Goal: Task Accomplishment & Management: Complete application form

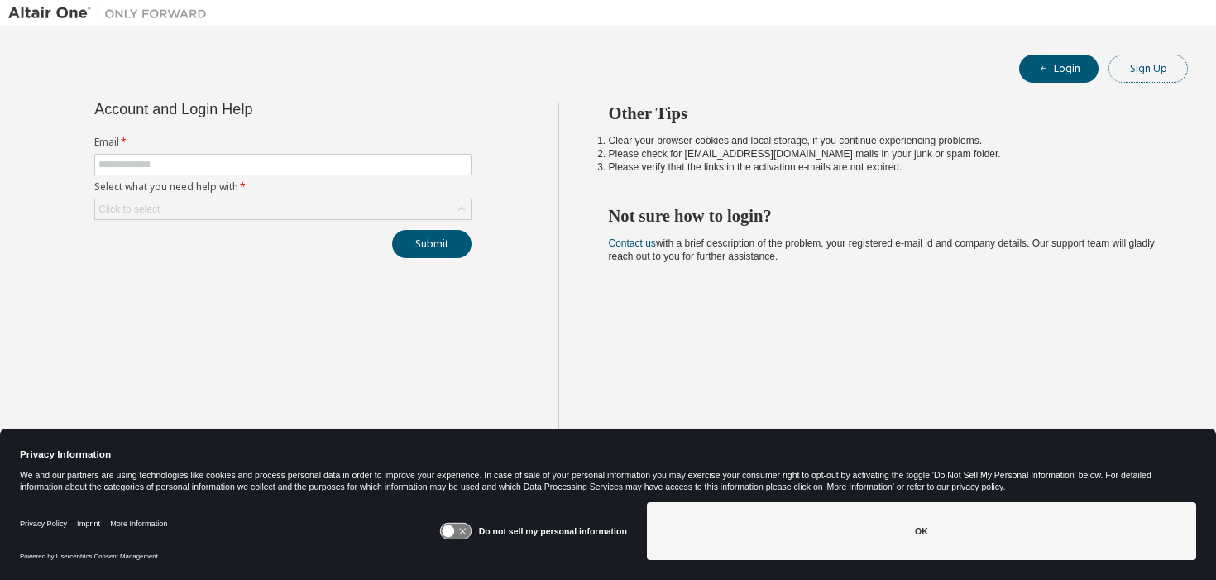
click at [1157, 80] on button "Sign Up" at bounding box center [1148, 69] width 79 height 28
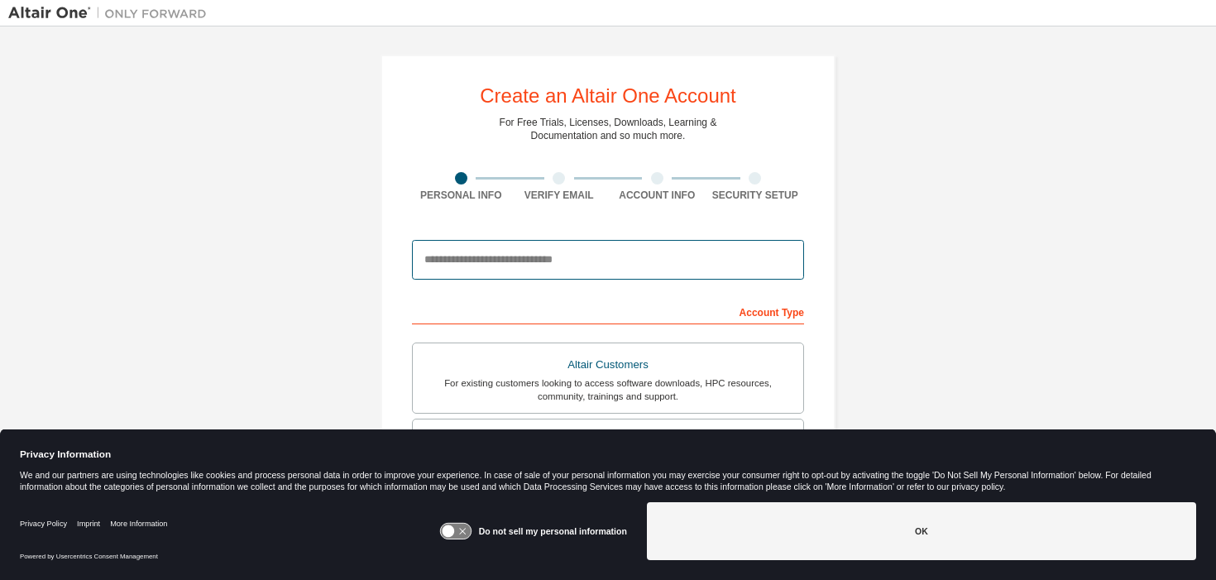
click at [693, 265] on input "email" at bounding box center [608, 260] width 392 height 40
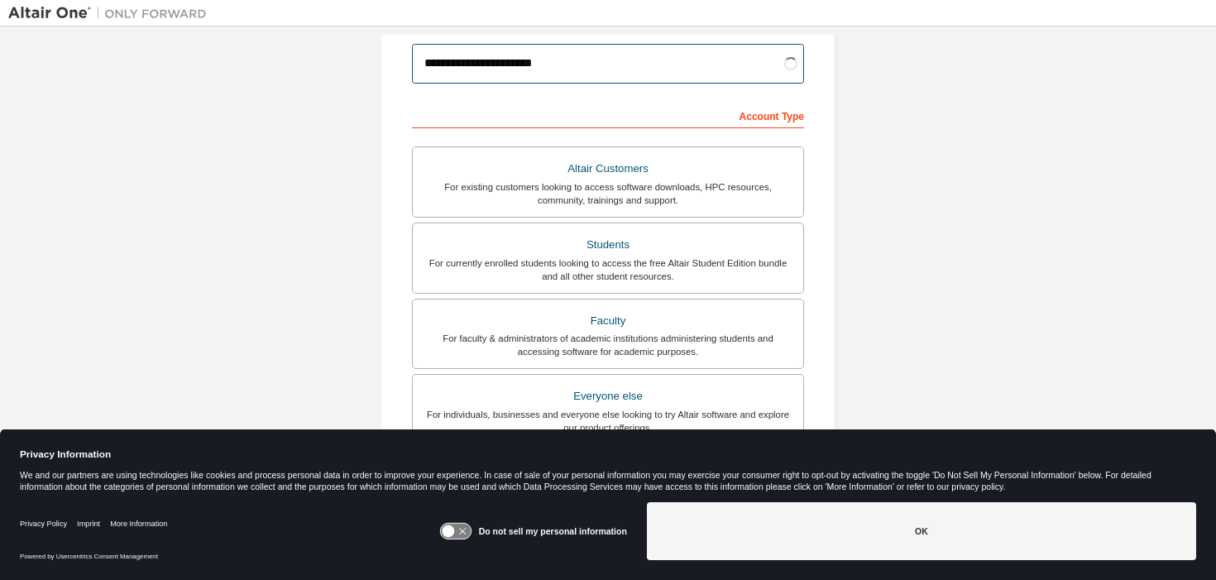
scroll to position [223, 0]
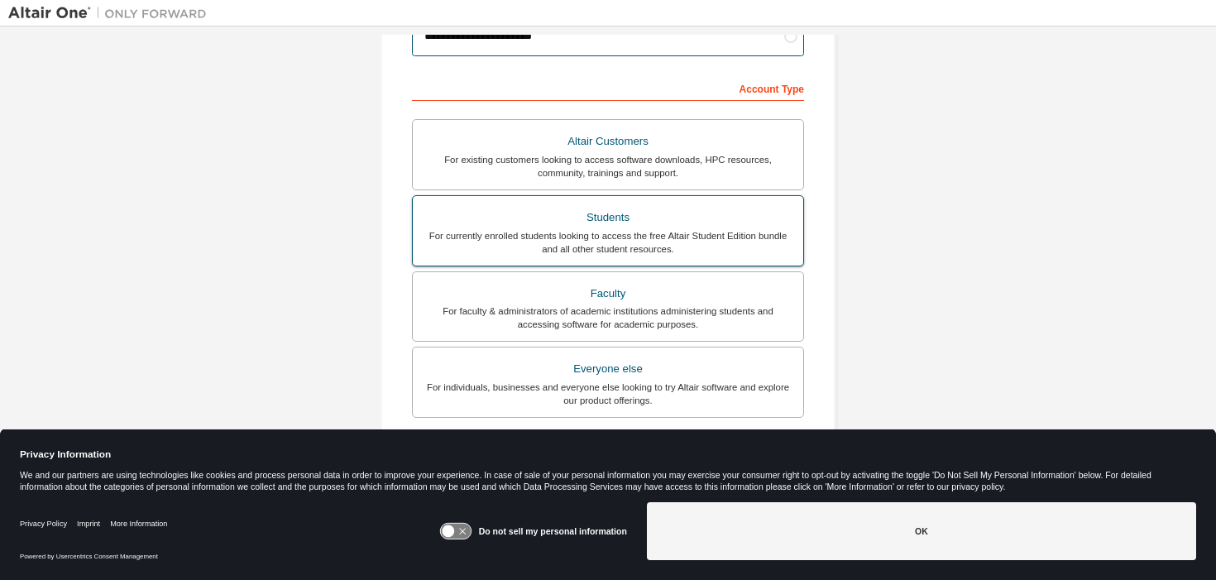
type input "**********"
click at [699, 247] on div "For currently enrolled students looking to access the free Altair Student Editi…" at bounding box center [608, 242] width 371 height 26
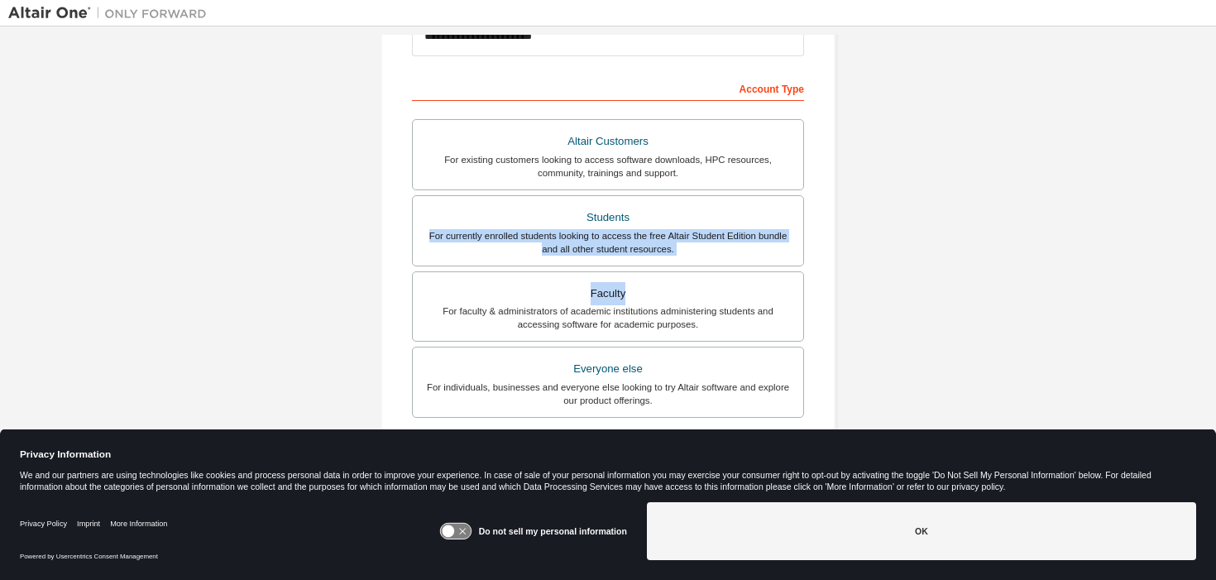
drag, startPoint x: 1196, startPoint y: 209, endPoint x: 1197, endPoint y: 293, distance: 84.4
click at [1197, 293] on div "**********" at bounding box center [608, 249] width 1200 height 876
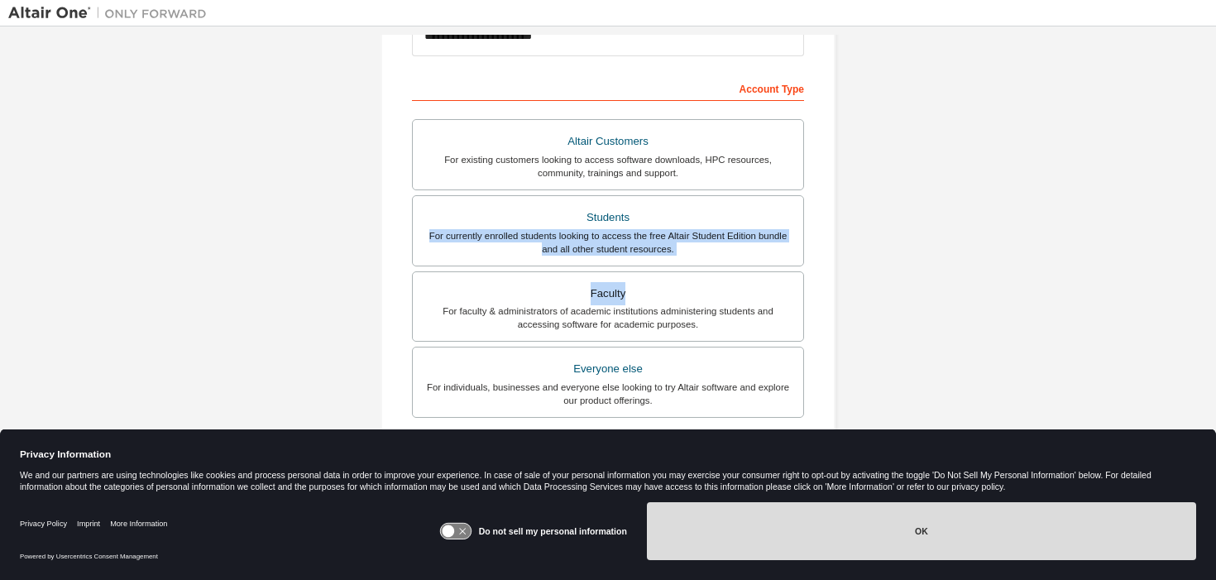
click at [1081, 520] on button "OK" at bounding box center [921, 531] width 549 height 58
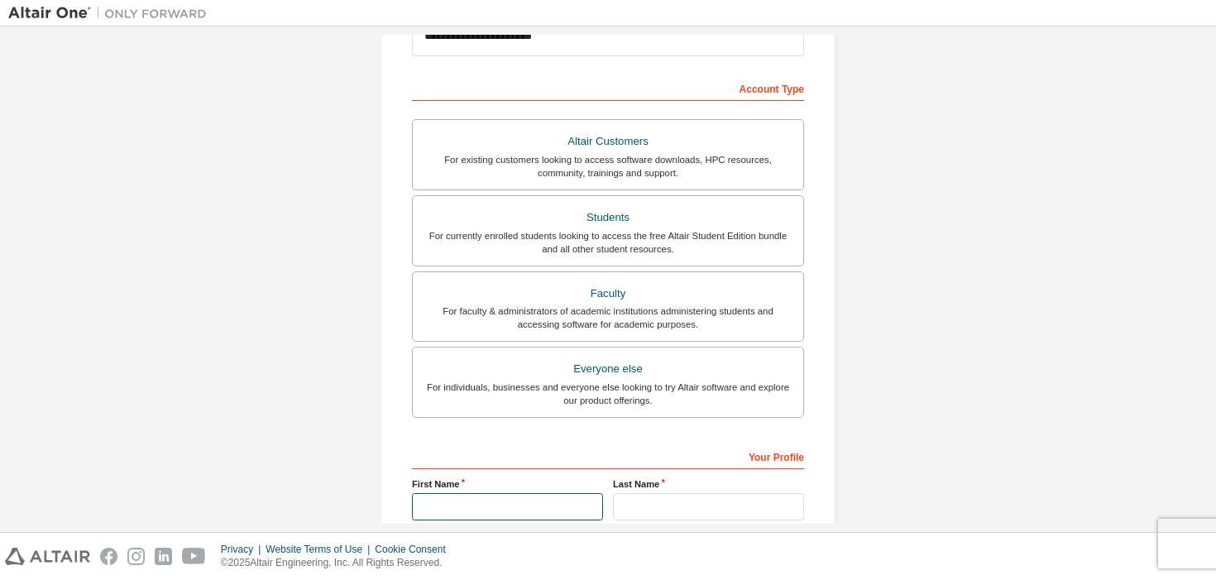
click at [495, 513] on input "text" at bounding box center [507, 506] width 191 height 27
type input "******"
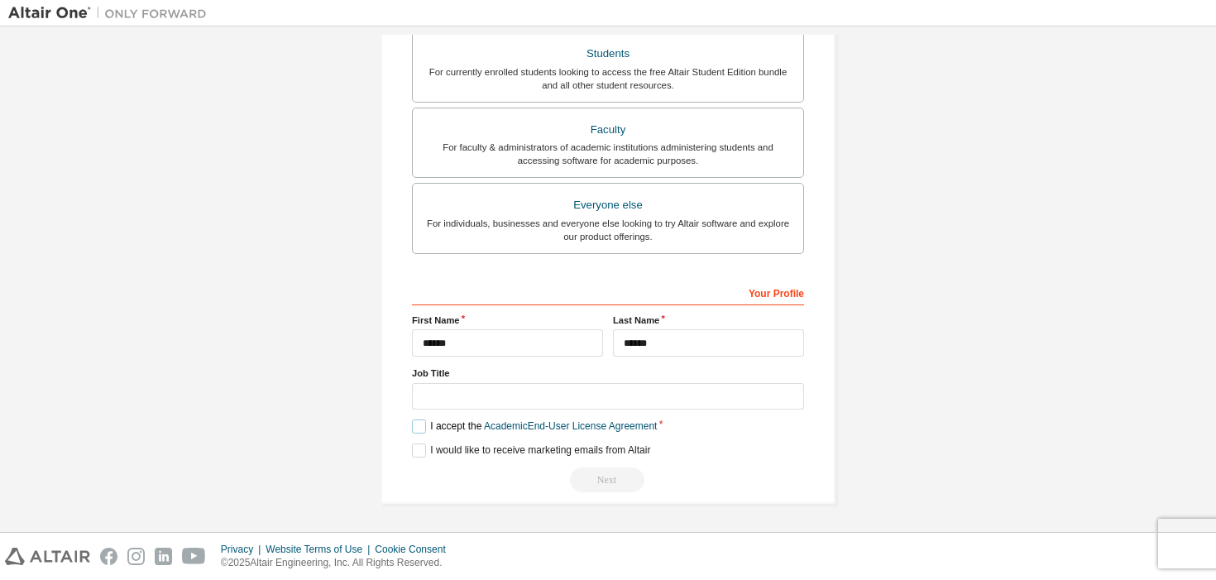
click at [414, 427] on label "I accept the Academic End-User License Agreement" at bounding box center [534, 426] width 245 height 14
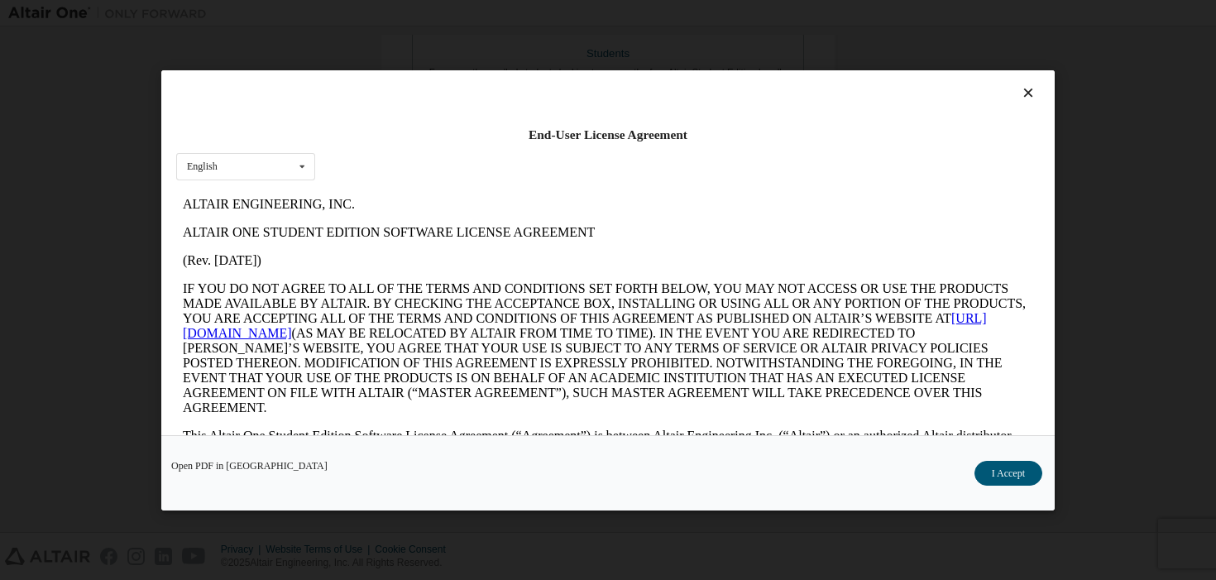
scroll to position [0, 0]
click at [1026, 475] on button "I Accept" at bounding box center [1009, 472] width 68 height 25
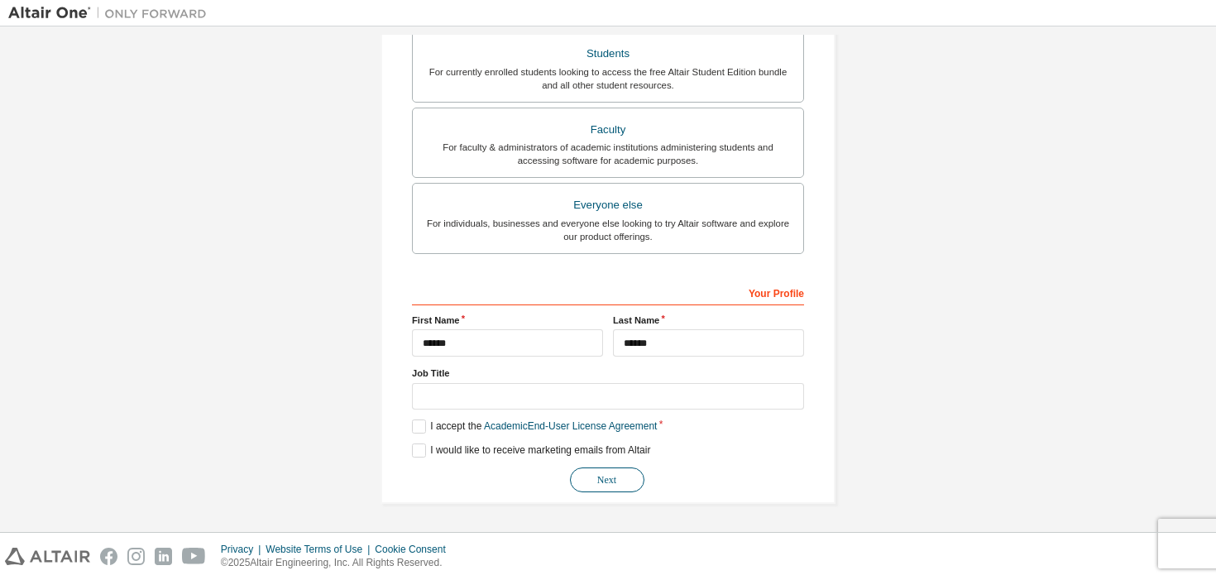
click at [627, 490] on button "Next" at bounding box center [607, 479] width 74 height 25
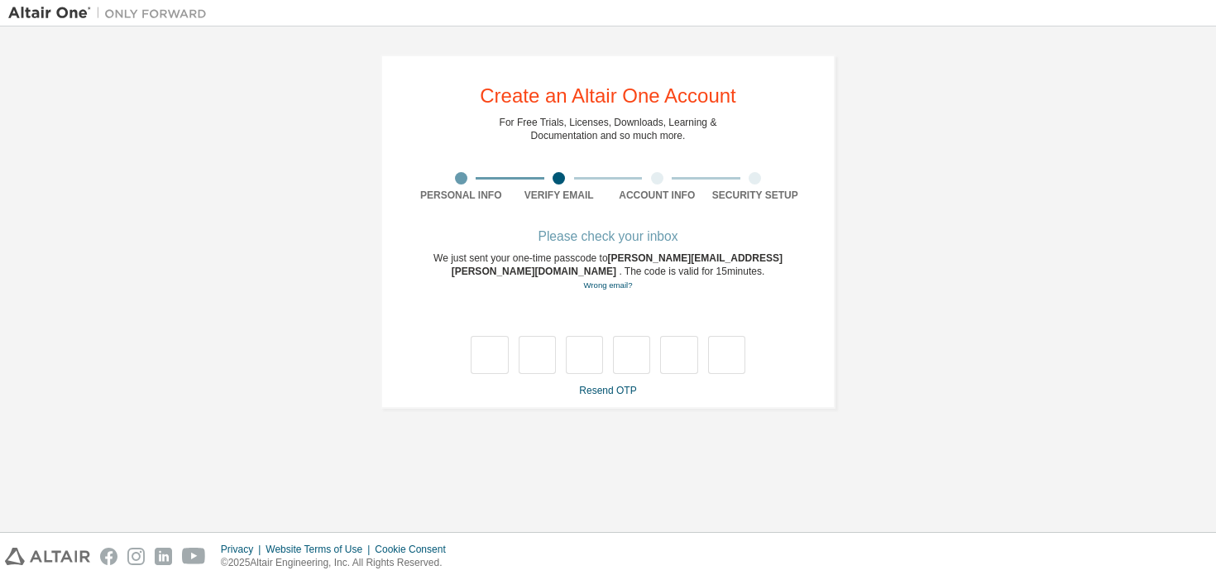
type input "*"
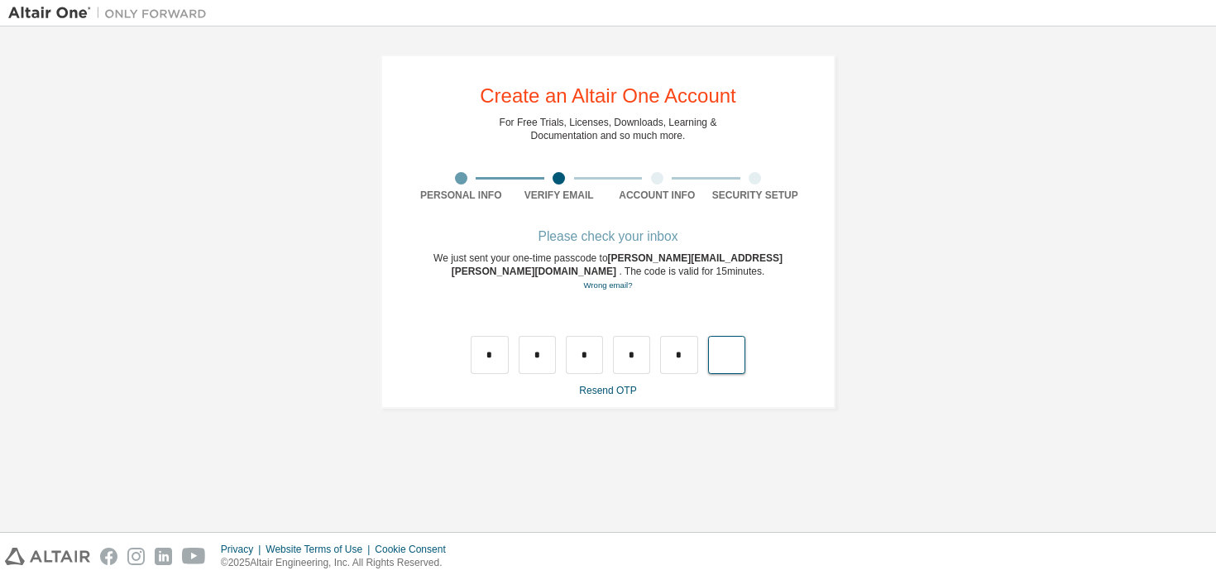
type input "*"
